Goal: Use online tool/utility: Use online tool/utility

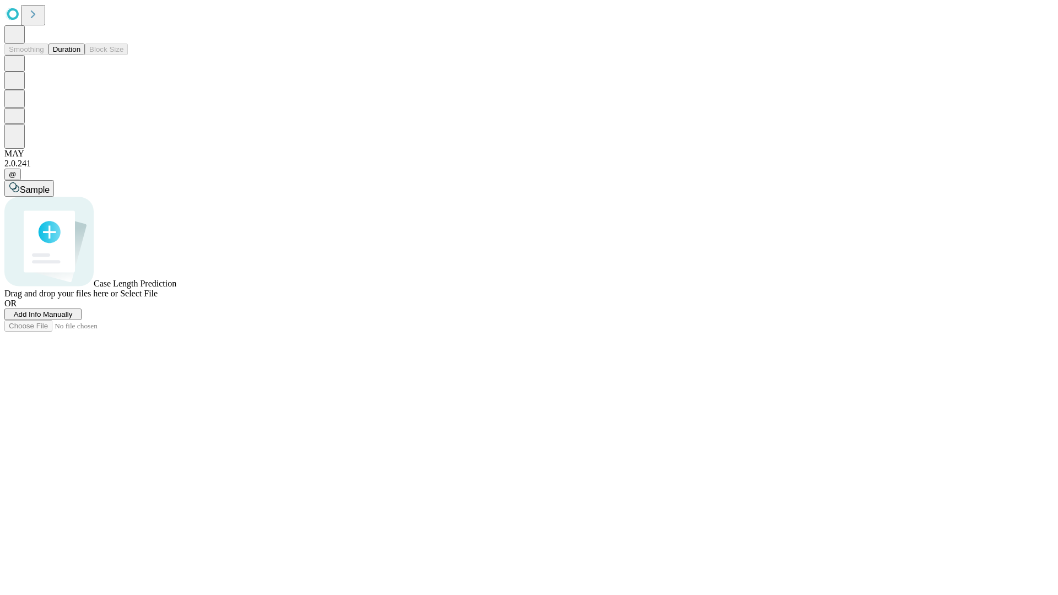
click at [80, 55] on button "Duration" at bounding box center [66, 50] width 36 height 12
click at [158, 298] on span "Select File" at bounding box center [138, 293] width 37 height 9
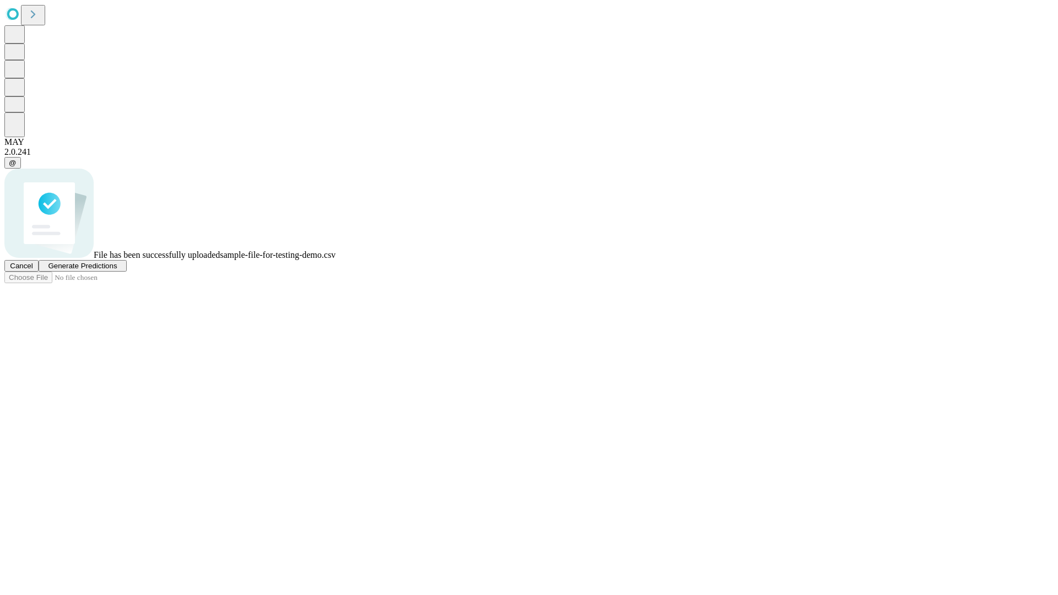
click at [117, 270] on span "Generate Predictions" at bounding box center [82, 266] width 69 height 8
